Goal: Transaction & Acquisition: Book appointment/travel/reservation

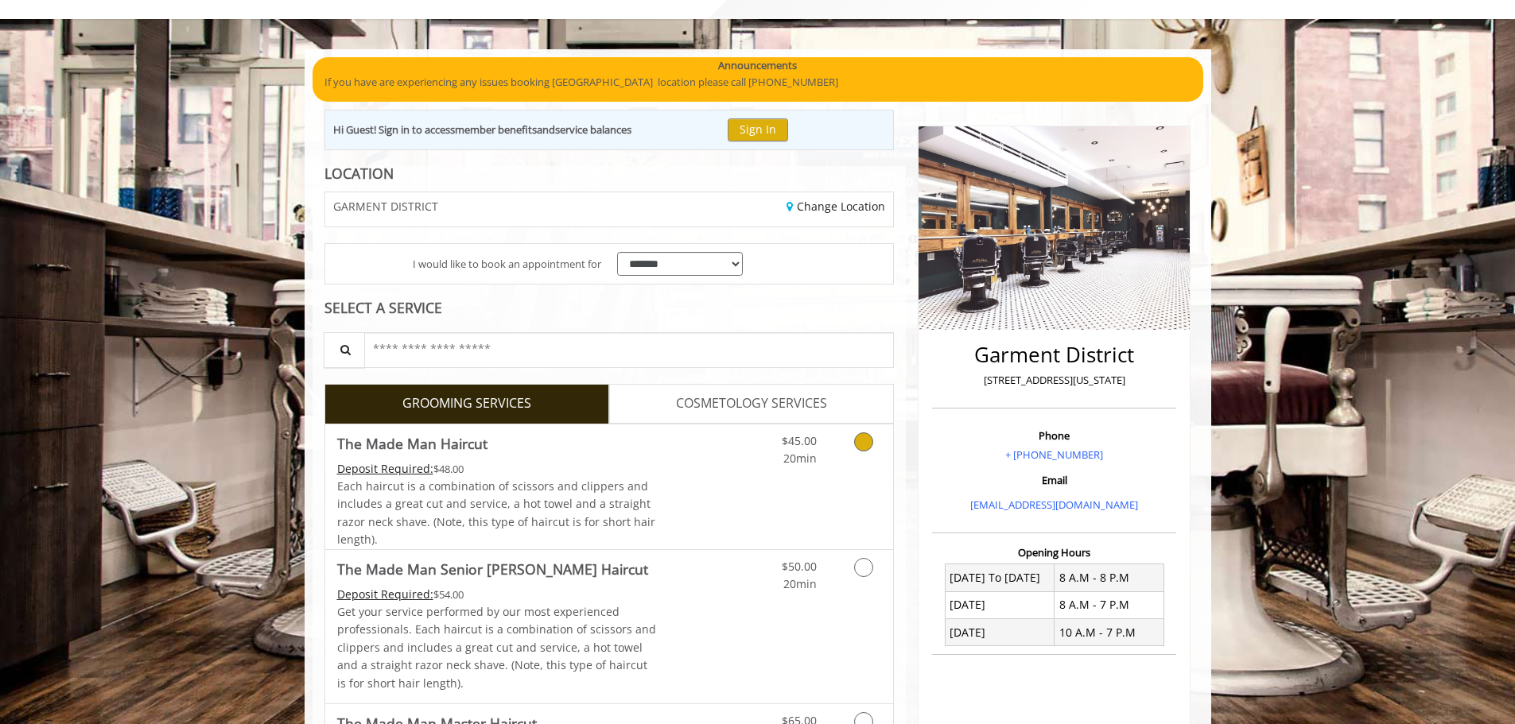
scroll to position [159, 0]
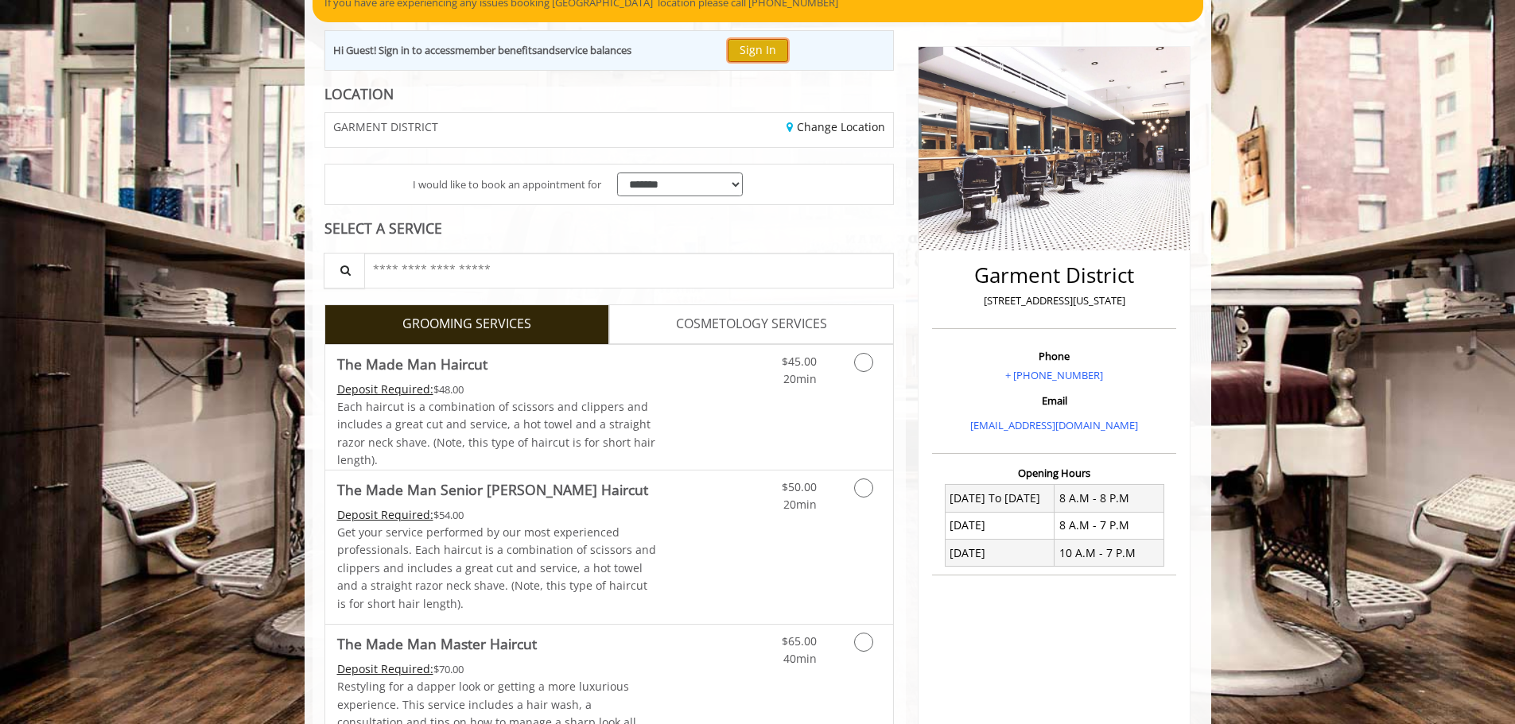
click at [779, 52] on button "Sign In" at bounding box center [758, 50] width 60 height 23
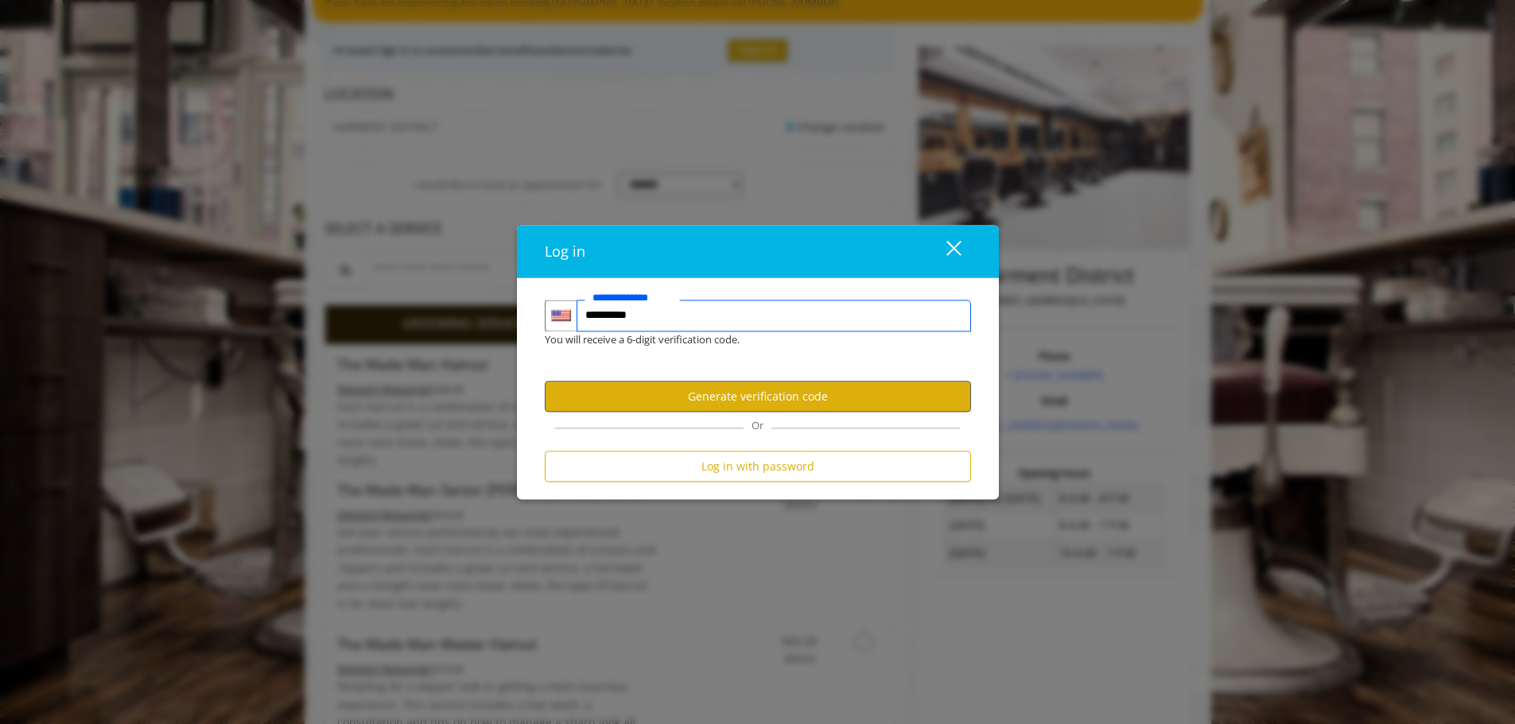
type input "**********"
click at [778, 402] on button "Generate verification code" at bounding box center [758, 397] width 426 height 31
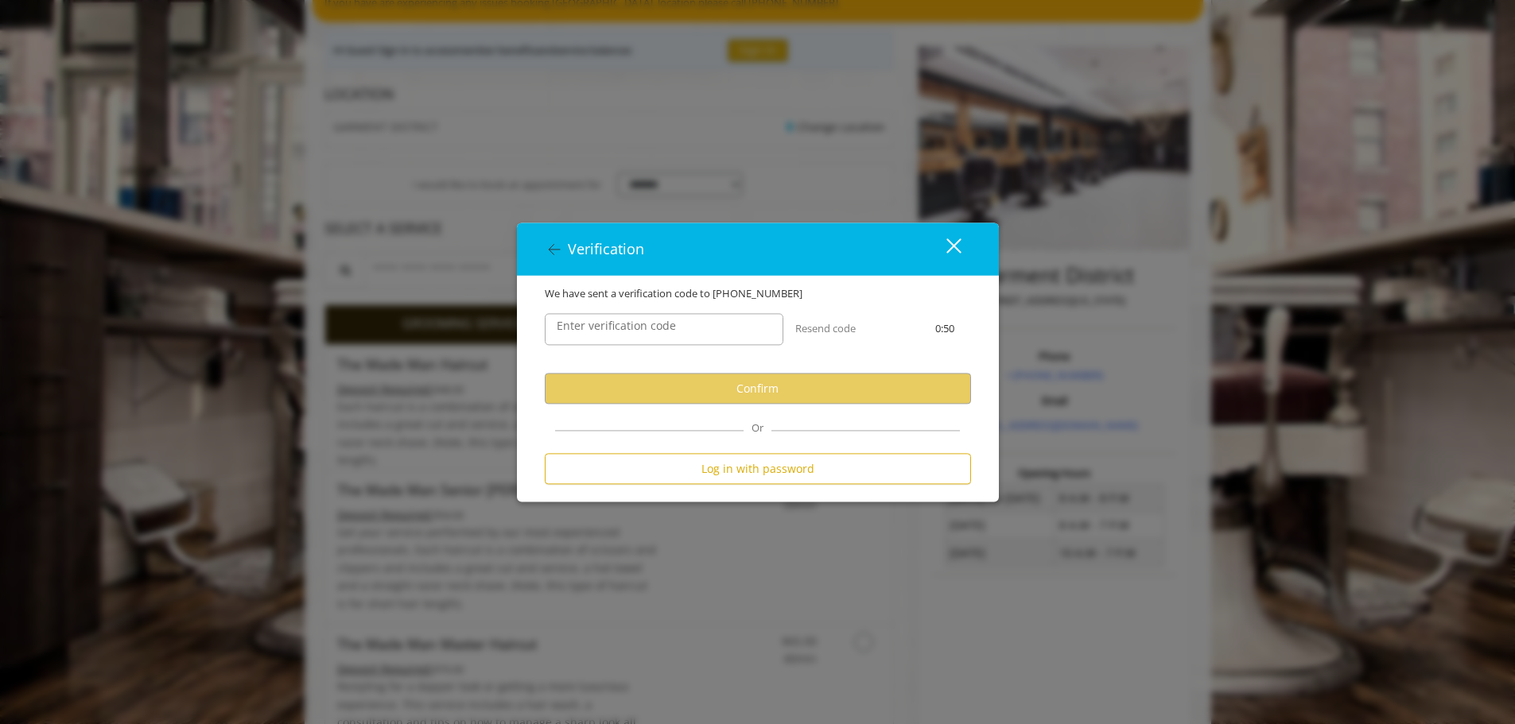
click at [596, 328] on label "Enter verification code" at bounding box center [616, 326] width 135 height 17
click at [596, 328] on input "Enter verification code" at bounding box center [664, 330] width 239 height 32
click at [628, 326] on label "Enter verification code" at bounding box center [616, 326] width 135 height 17
click at [628, 326] on input "Enter verification code" at bounding box center [664, 330] width 239 height 32
click at [883, 354] on div "Enter verification code Resend code 0:21" at bounding box center [758, 338] width 450 height 72
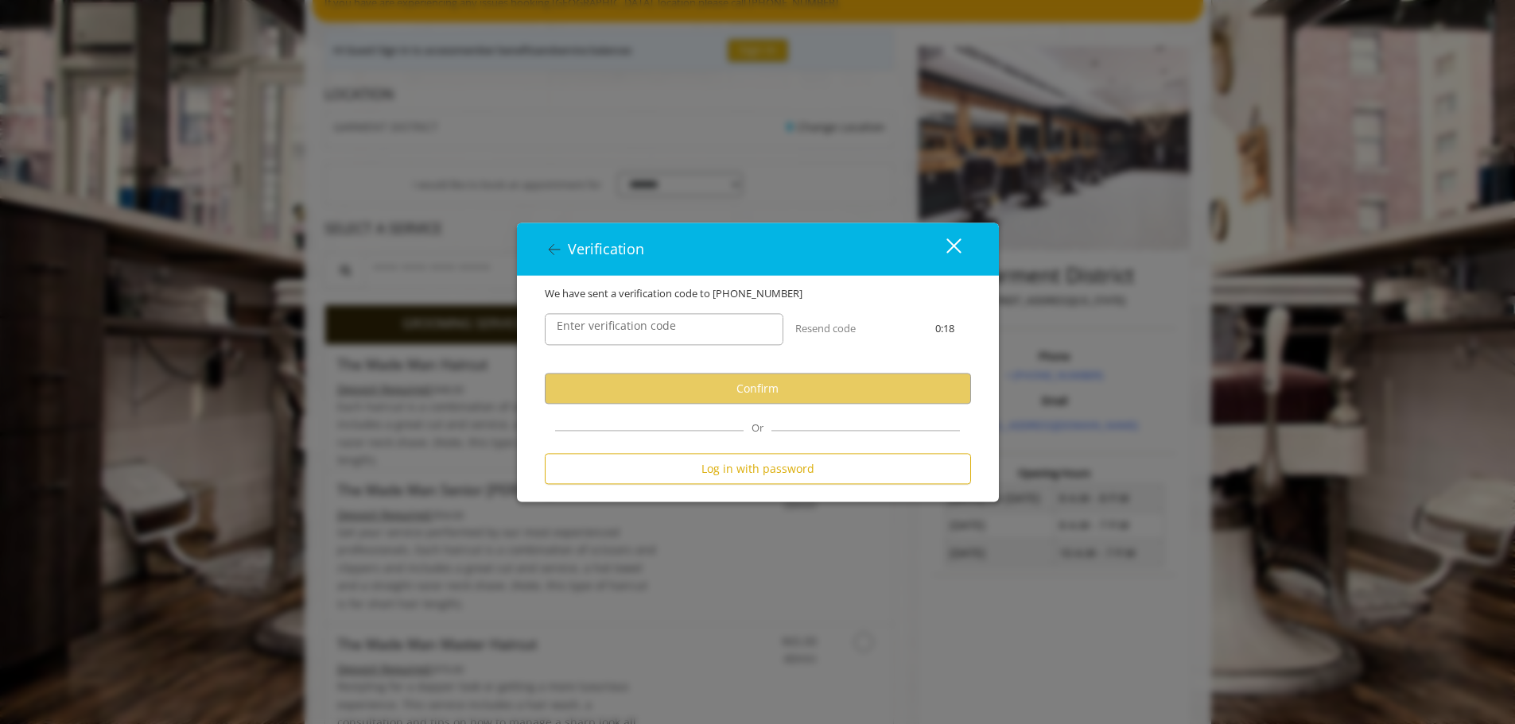
click at [953, 246] on div "close dialog" at bounding box center [952, 246] width 15 height 15
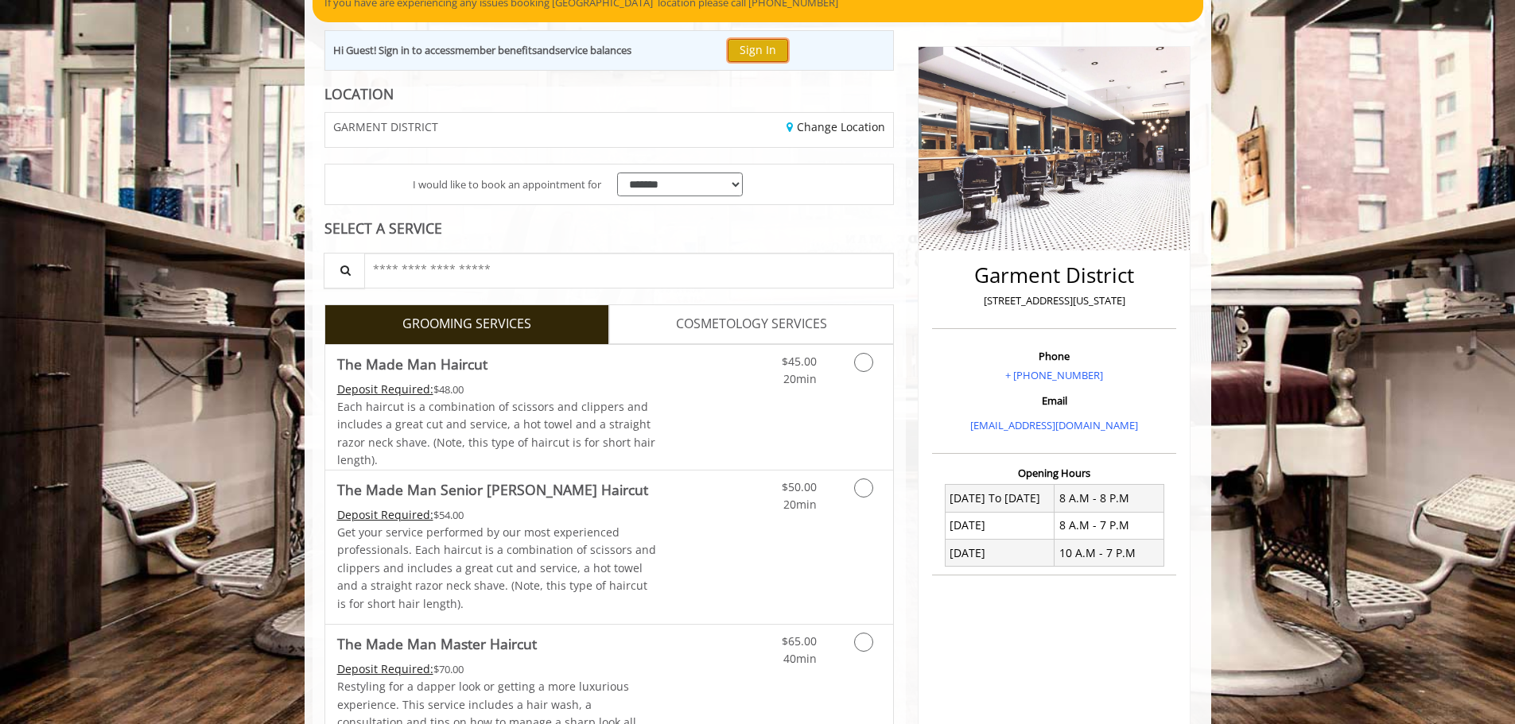
click at [771, 42] on button "Sign In" at bounding box center [758, 50] width 60 height 23
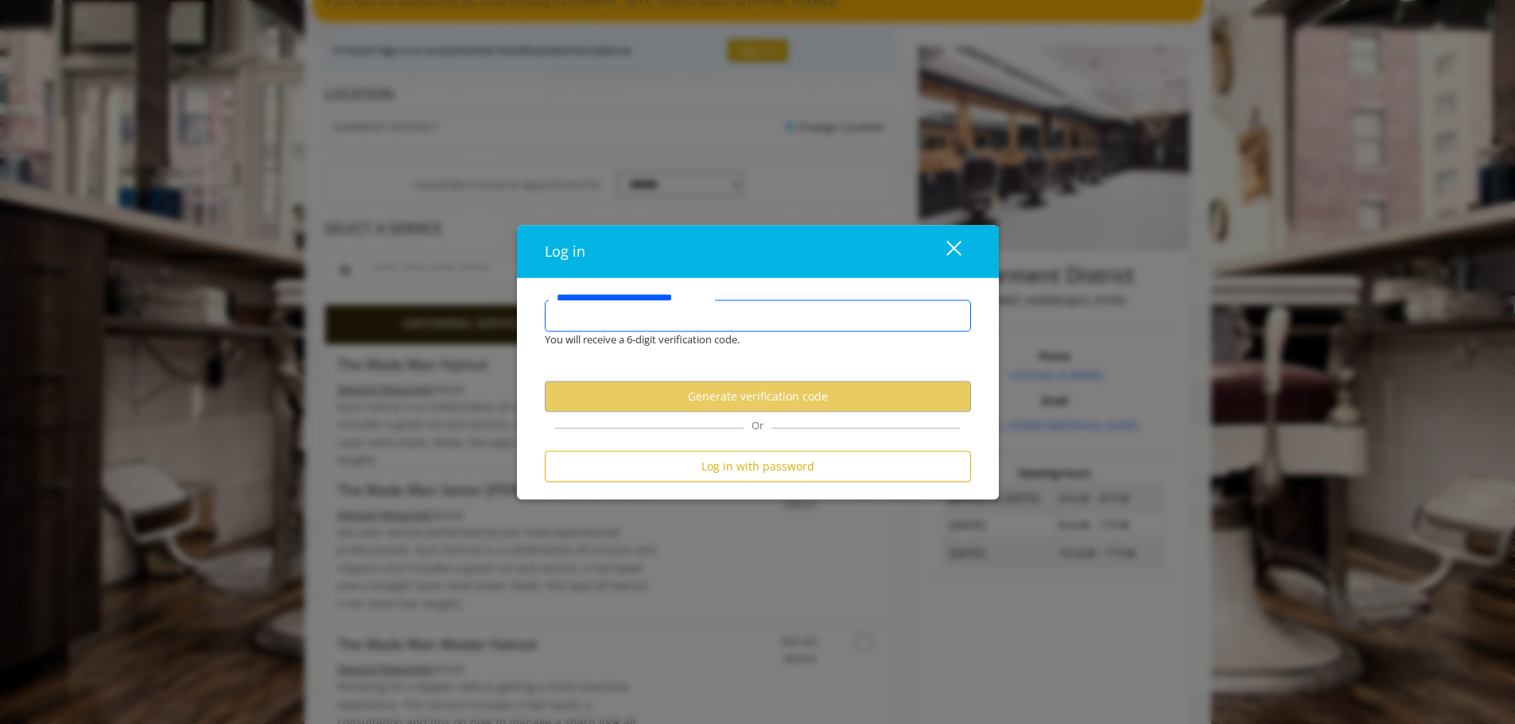
click at [618, 312] on input "**********" at bounding box center [758, 316] width 426 height 32
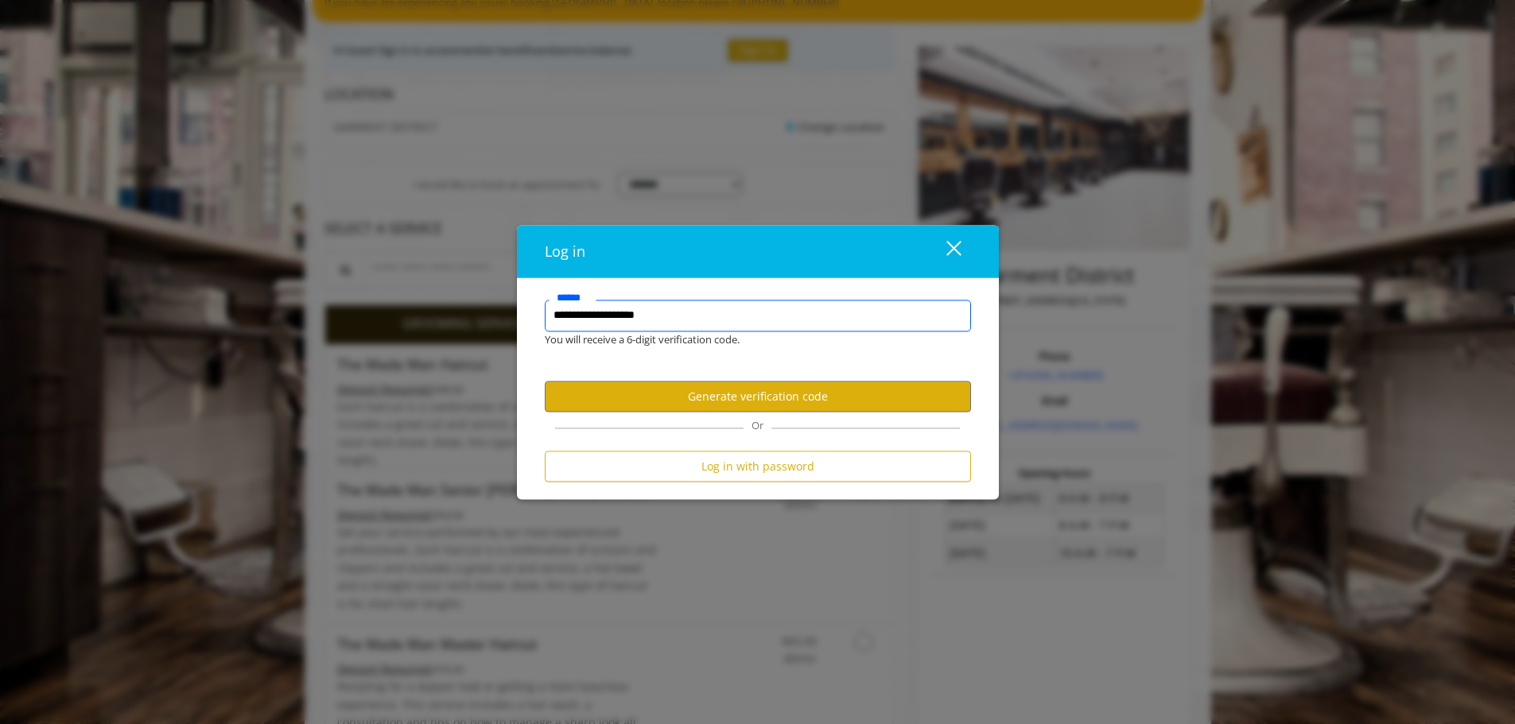
type input "**********"
click at [739, 393] on button "Generate verification code" at bounding box center [758, 397] width 426 height 31
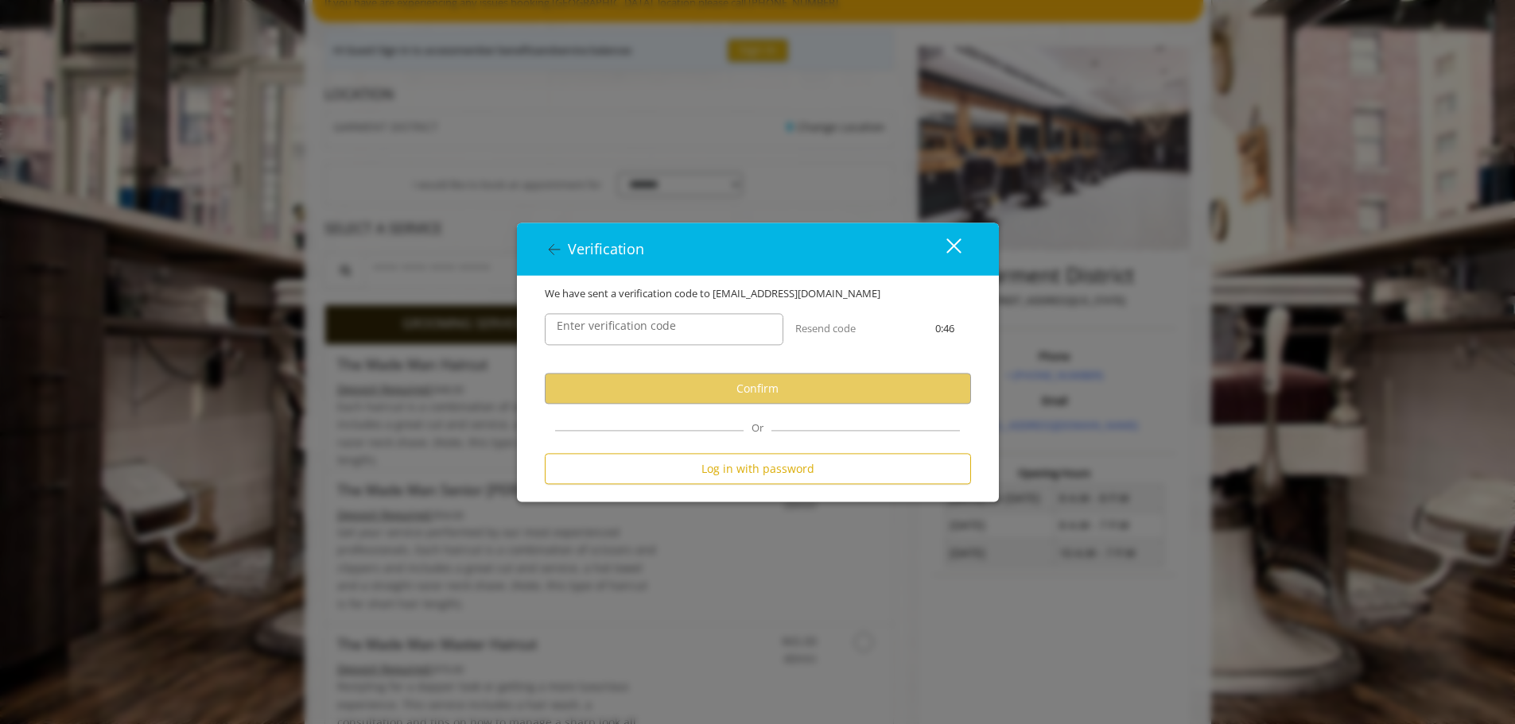
click at [580, 320] on label "Enter verification code" at bounding box center [616, 326] width 135 height 17
click at [580, 320] on input "Enter verification code" at bounding box center [664, 330] width 239 height 32
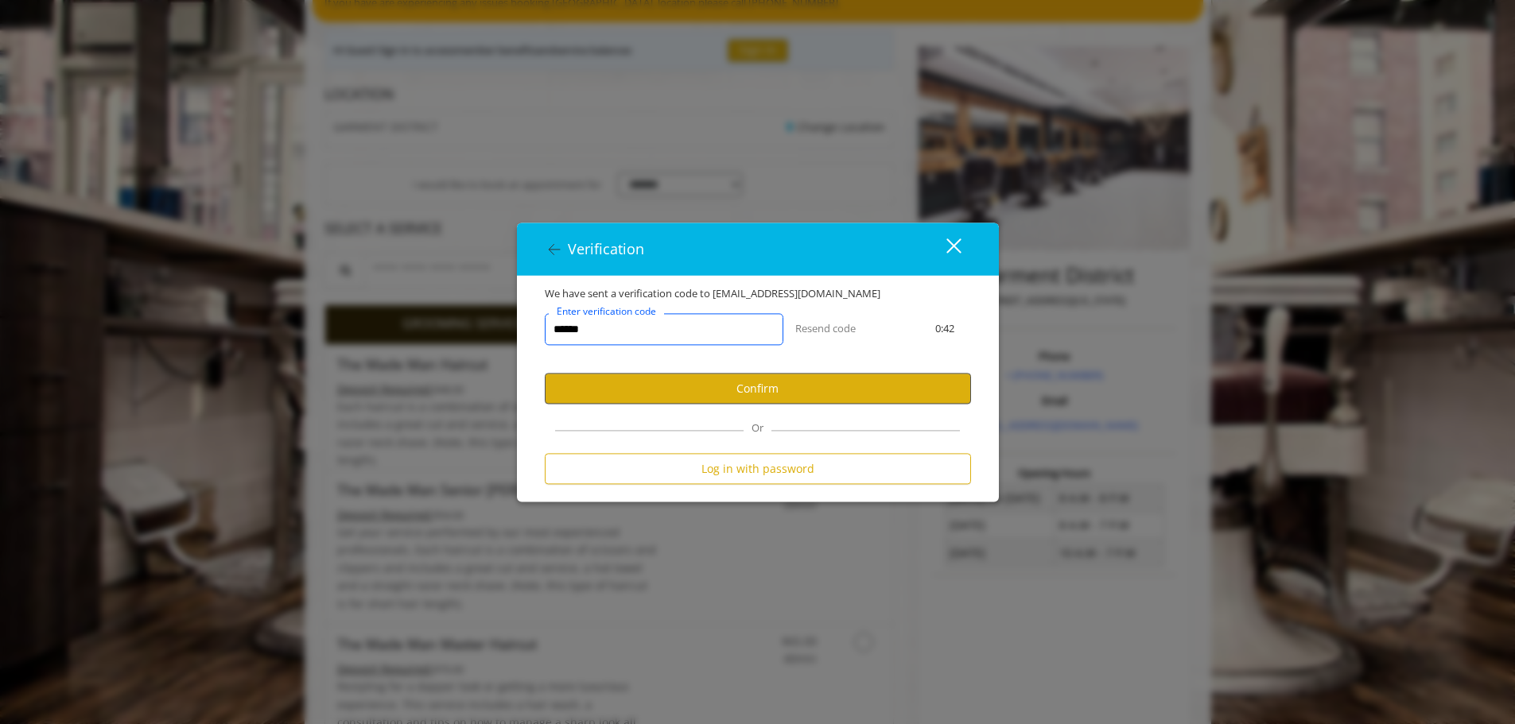
type input "******"
click at [877, 404] on button "Confirm" at bounding box center [758, 389] width 426 height 31
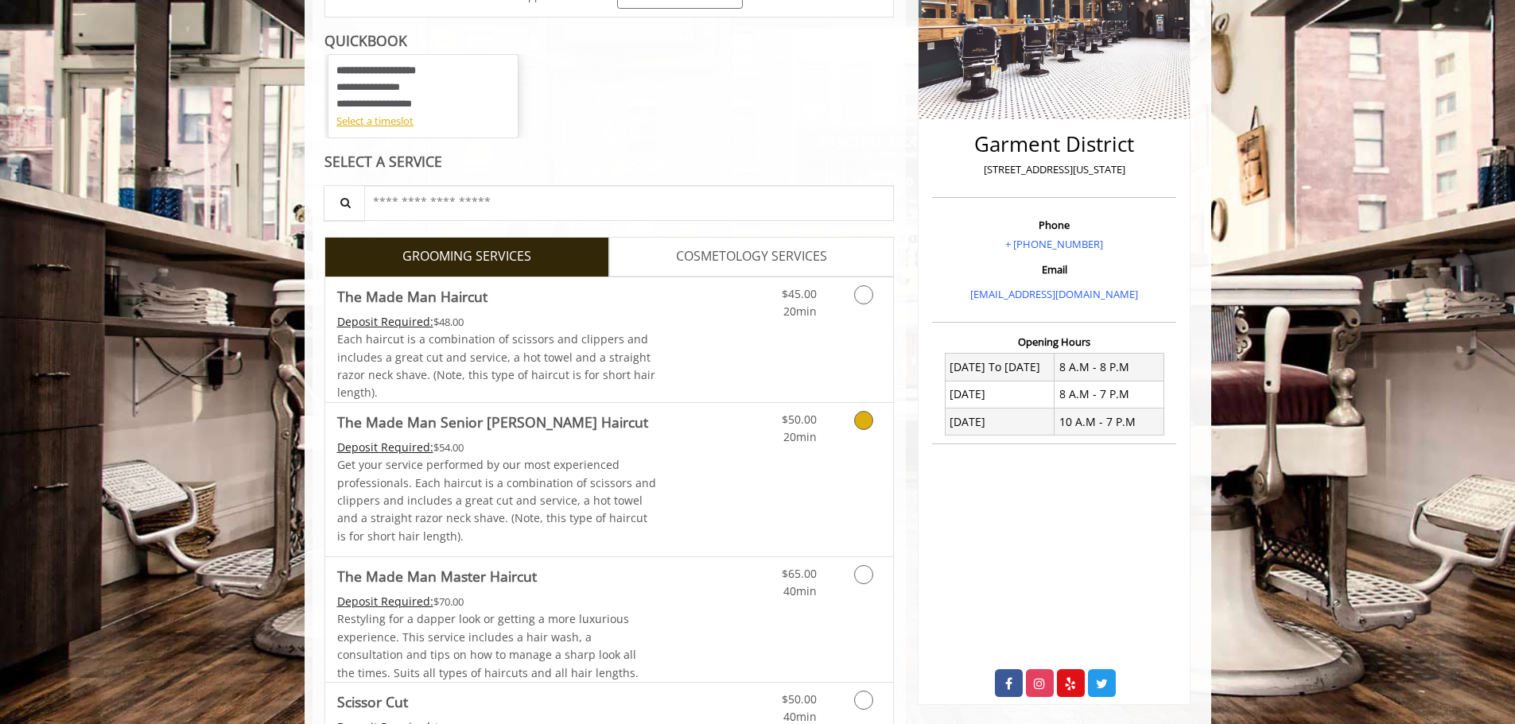
scroll to position [318, 0]
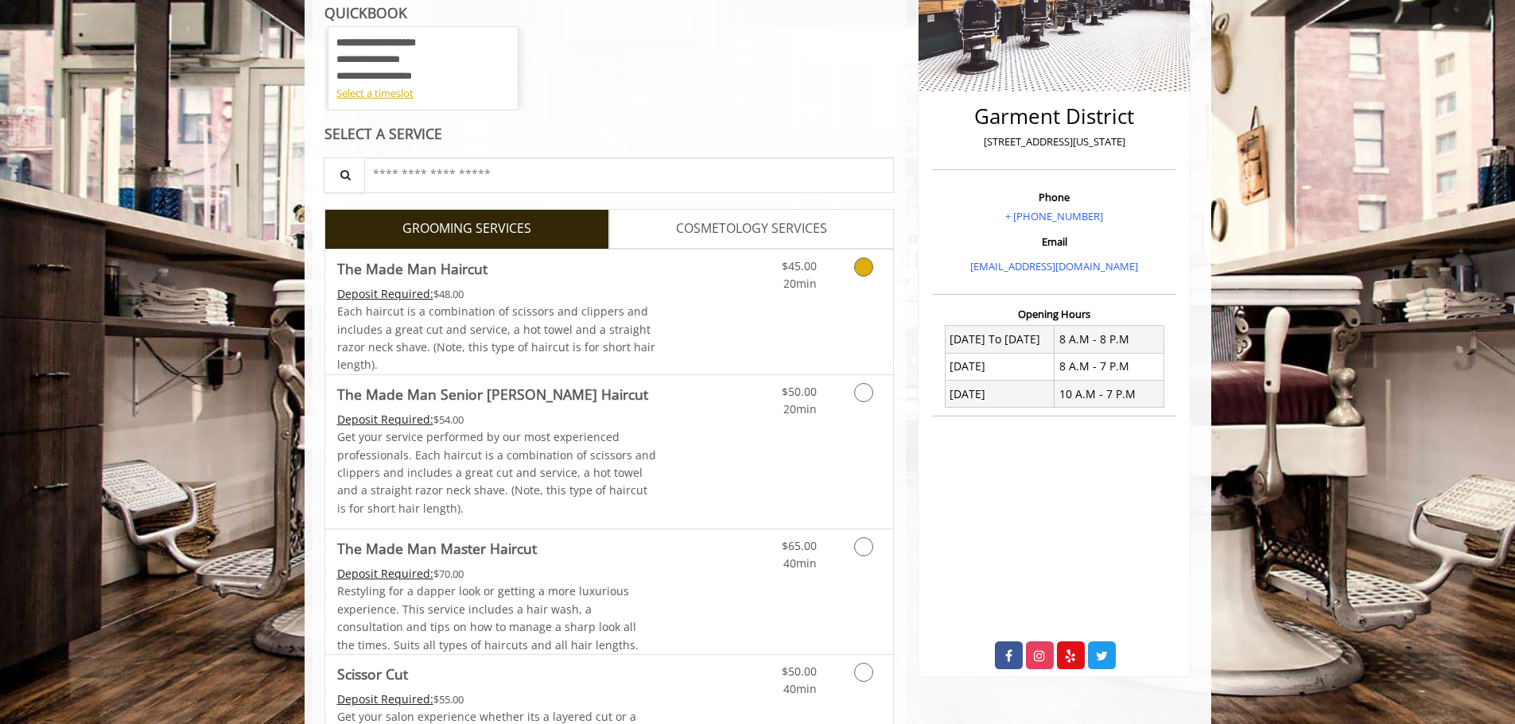
click at [866, 270] on icon "Grooming services" at bounding box center [863, 267] width 19 height 19
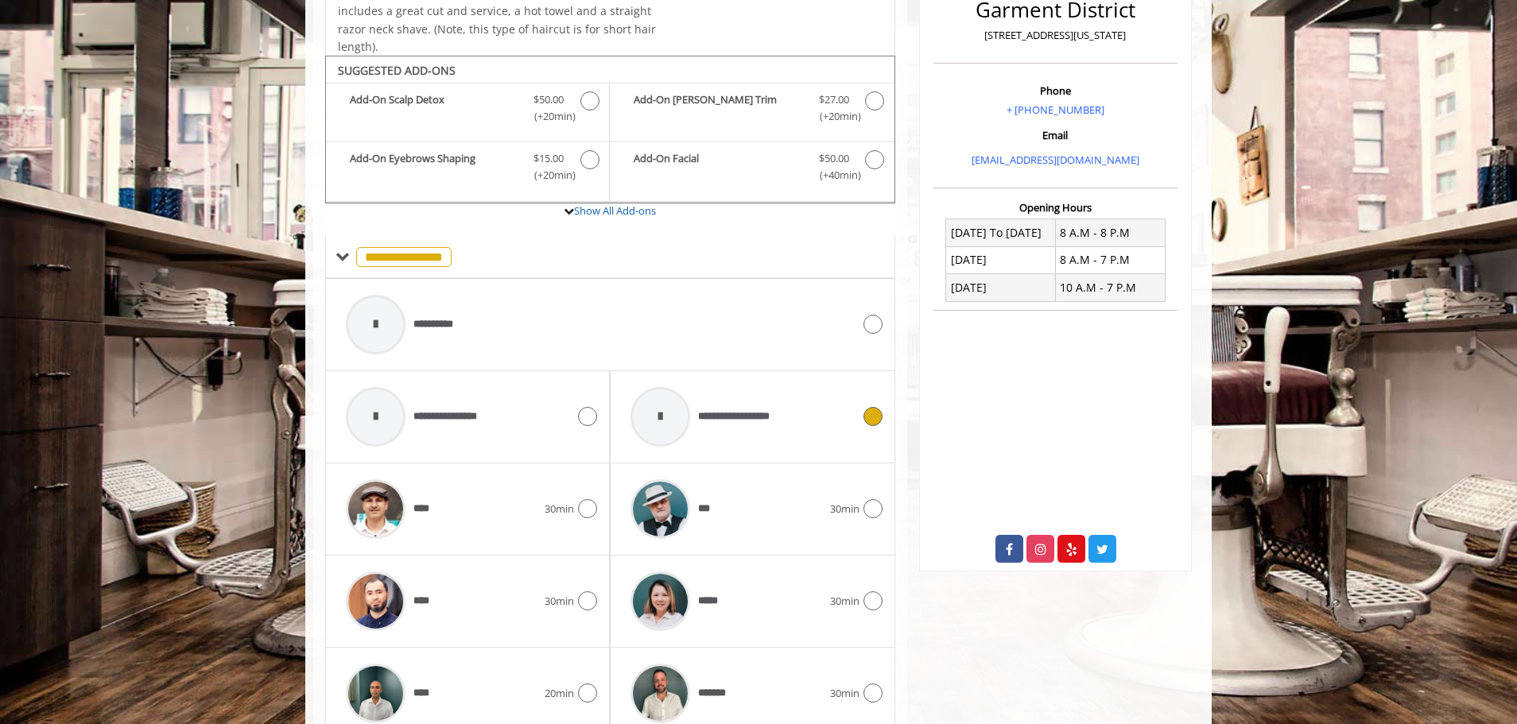
scroll to position [480, 0]
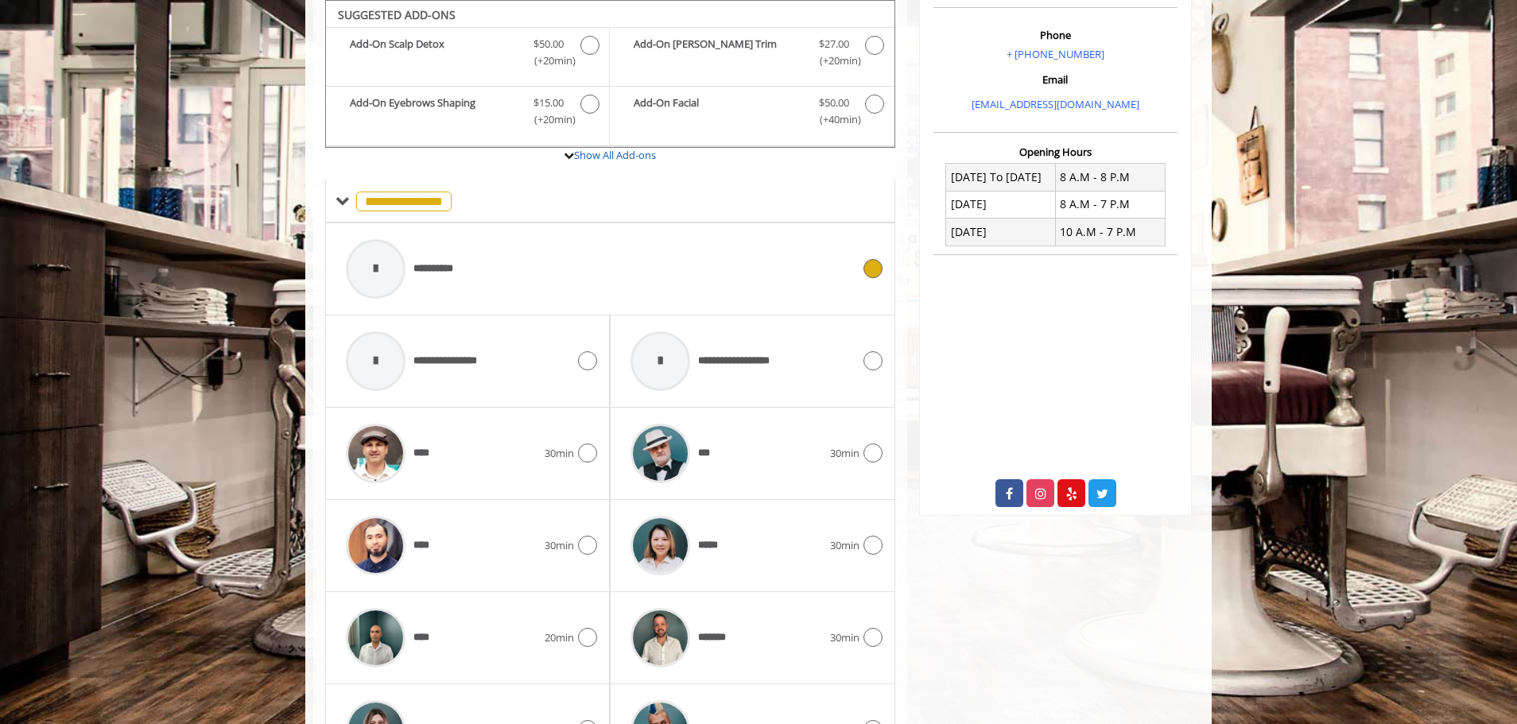
click at [355, 262] on div at bounding box center [376, 269] width 60 height 60
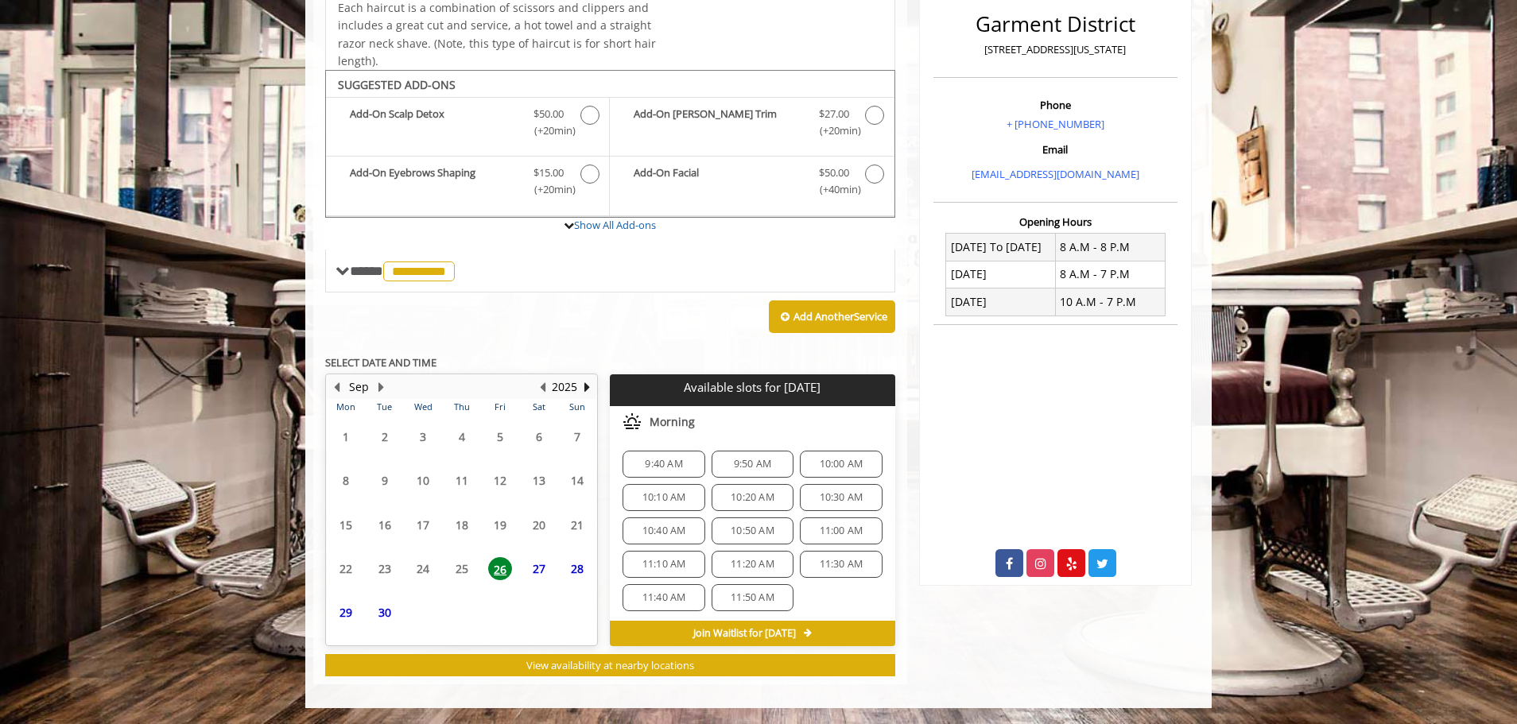
scroll to position [410, 0]
click at [812, 633] on icon at bounding box center [808, 634] width 8 height 10
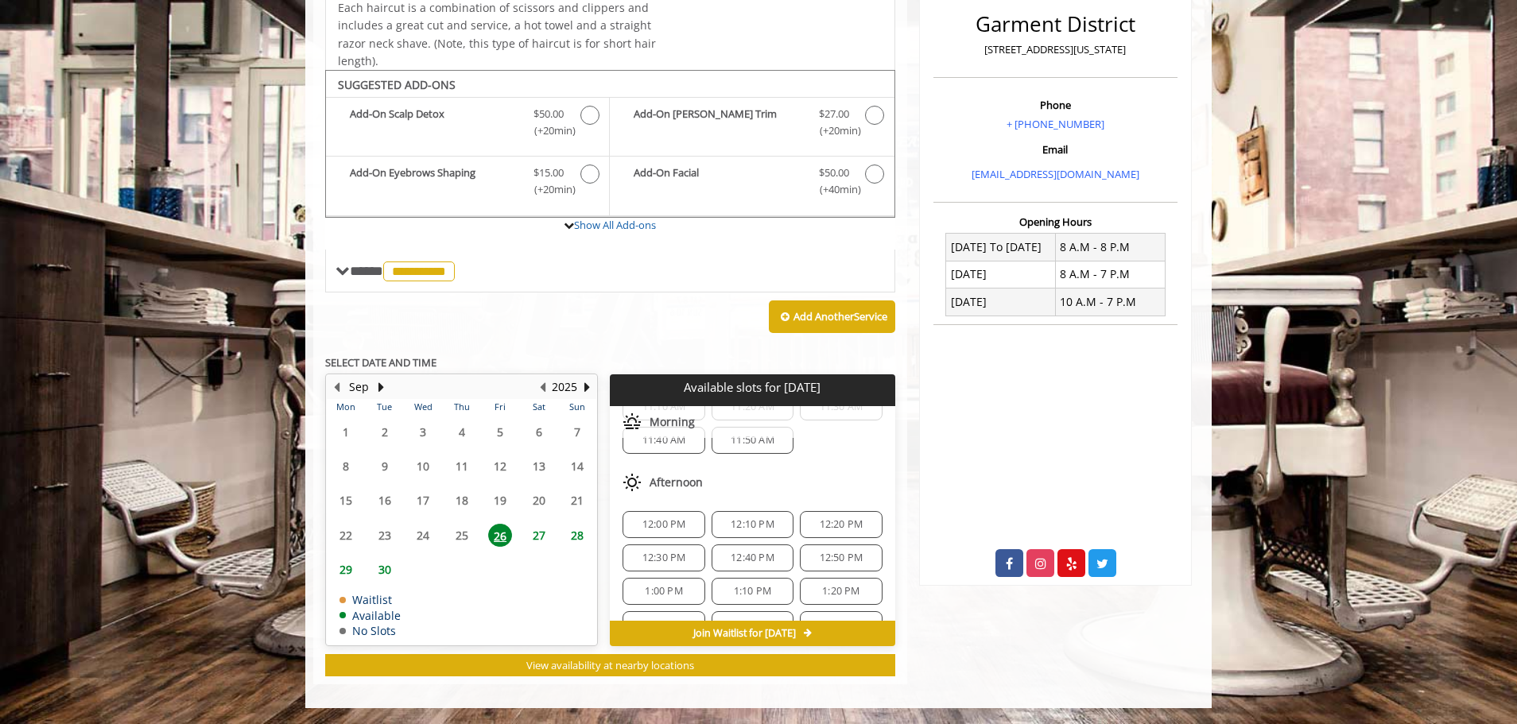
scroll to position [159, 0]
click at [661, 518] on span "12:00 PM" at bounding box center [664, 523] width 44 height 13
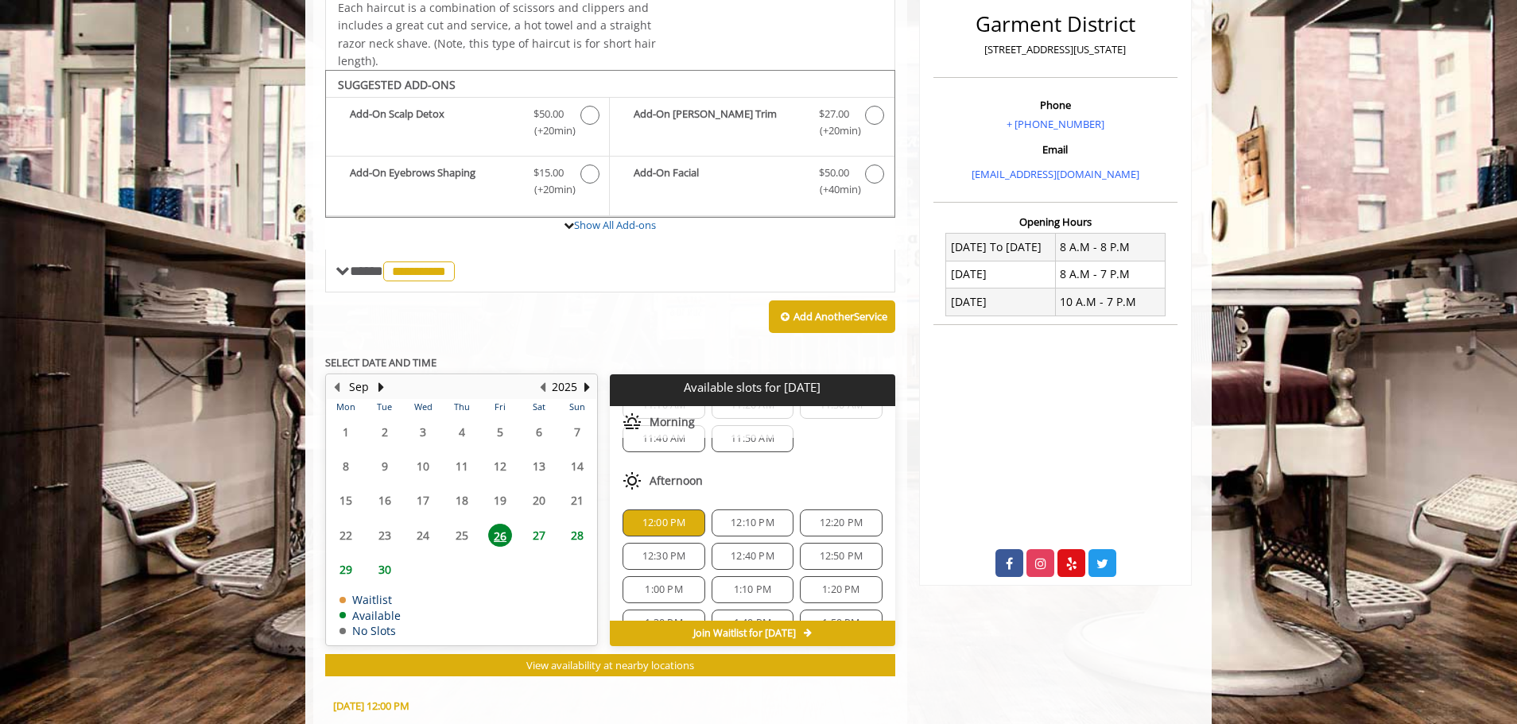
scroll to position [698, 0]
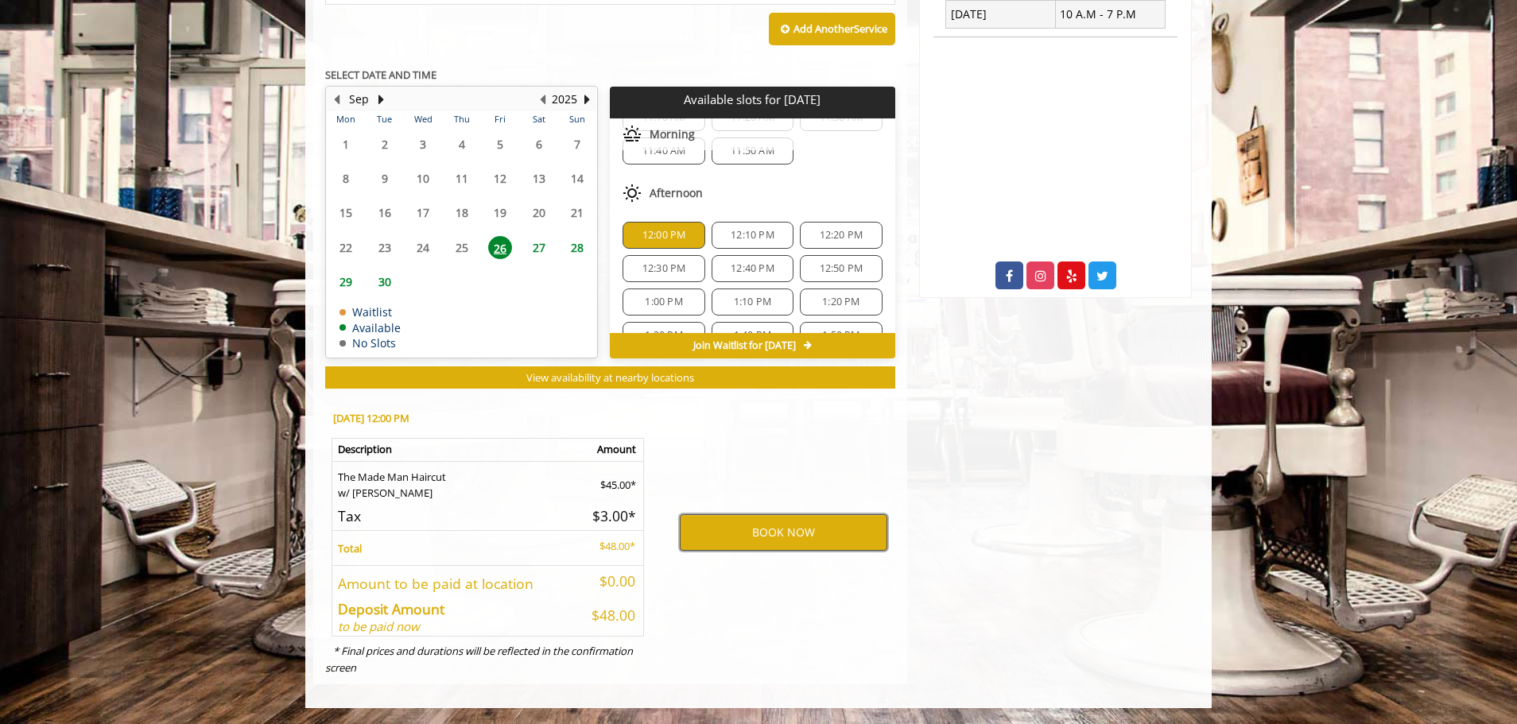
click at [800, 530] on button "BOOK NOW" at bounding box center [784, 532] width 208 height 37
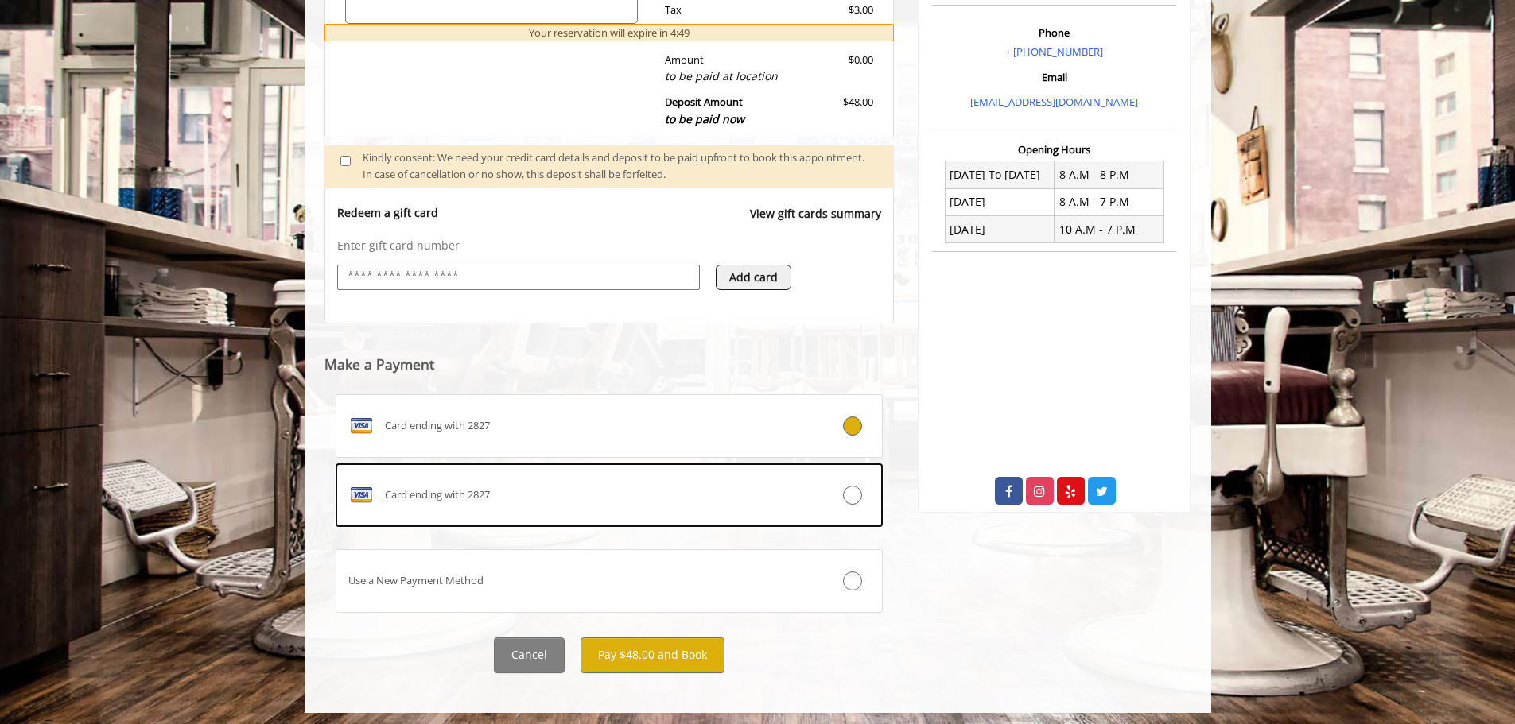
scroll to position [487, 0]
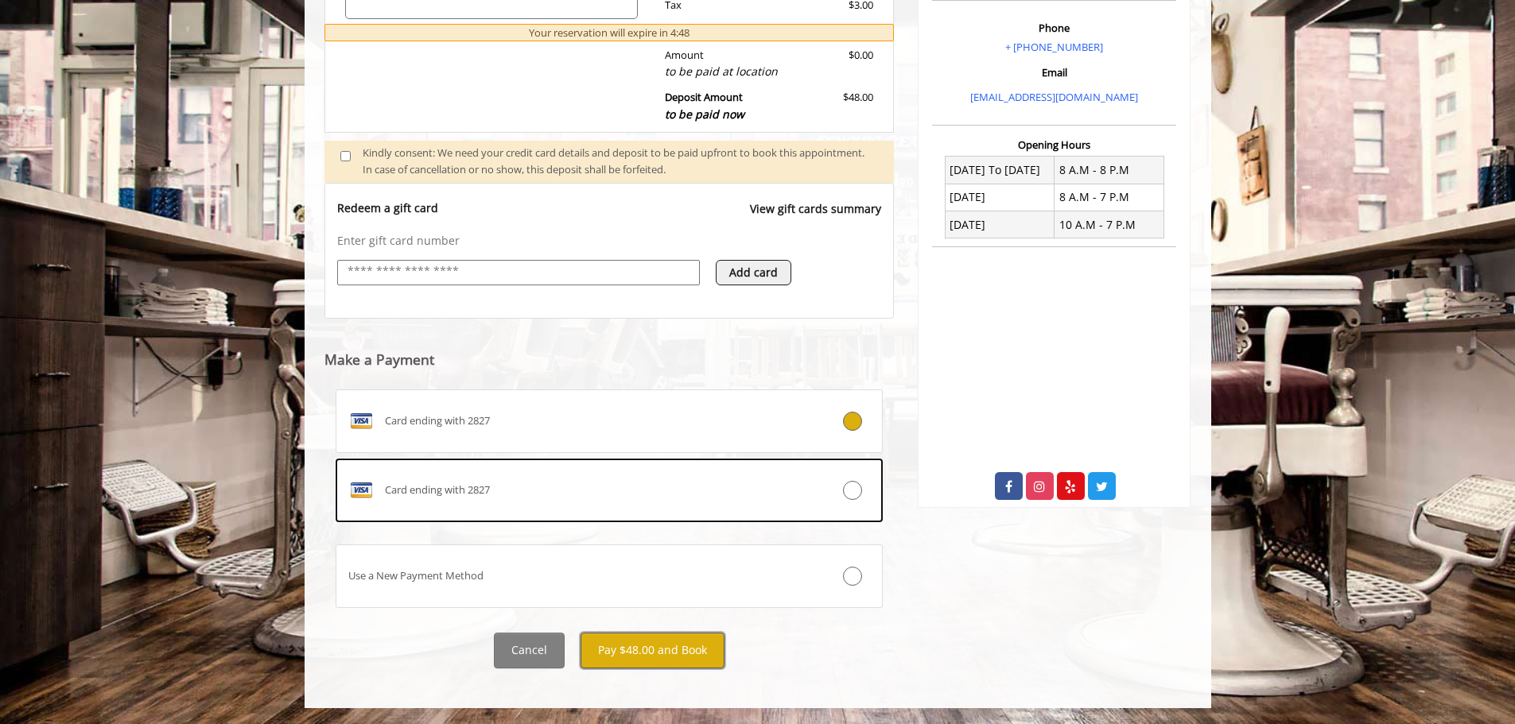
click at [670, 652] on button "Pay $48.00 and Book" at bounding box center [652, 651] width 144 height 36
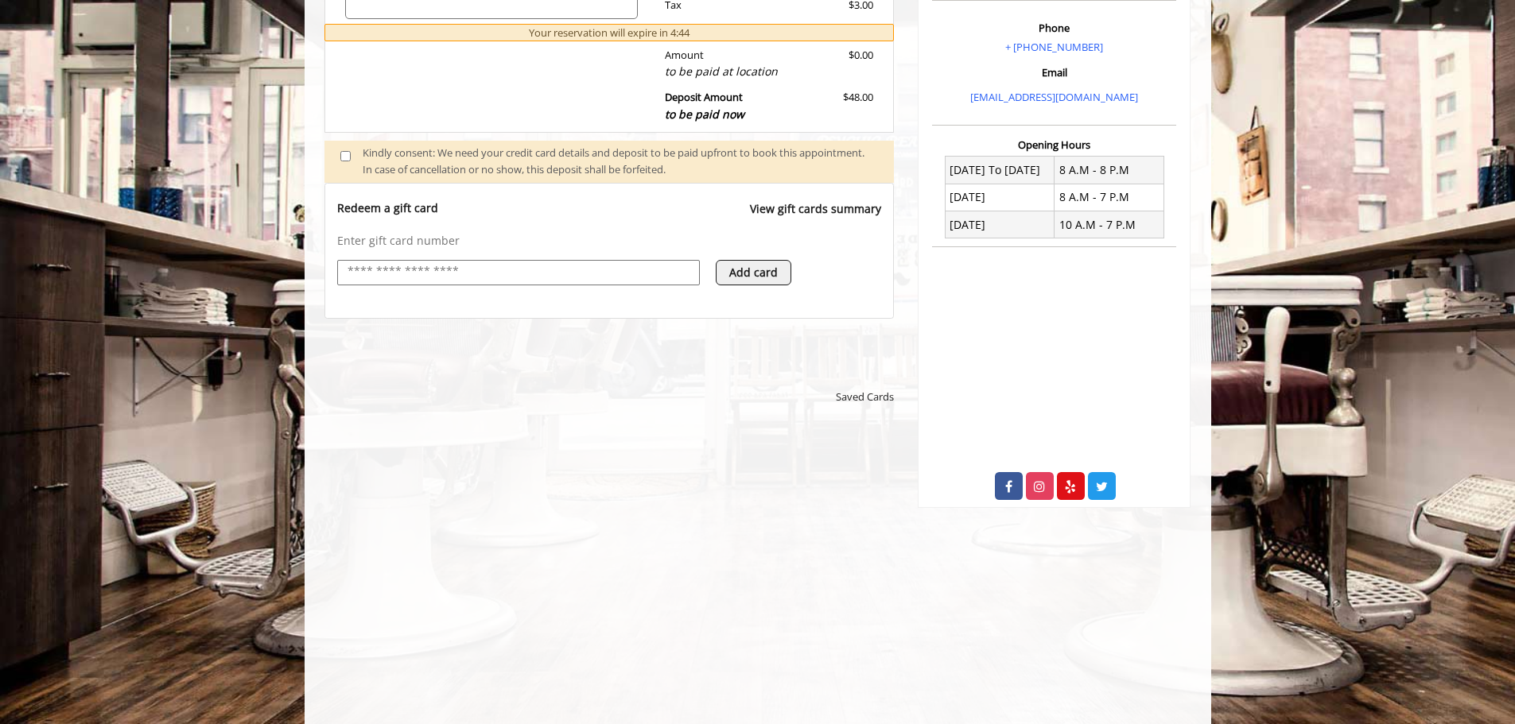
scroll to position [0, 0]
